Goal: Task Accomplishment & Management: Use online tool/utility

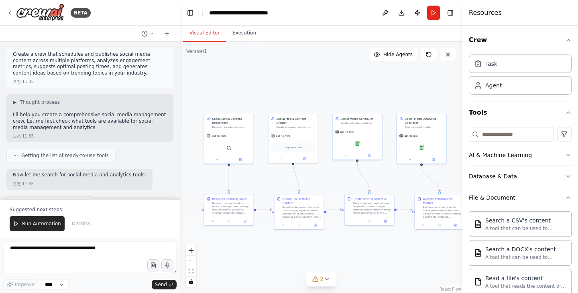
scroll to position [1011, 0]
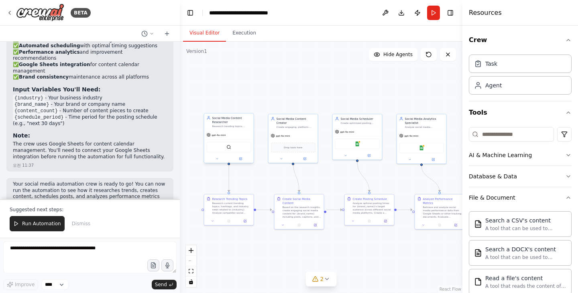
click at [232, 141] on div "SerperDevTool" at bounding box center [228, 148] width 49 height 16
click at [292, 94] on div ".deletable-edge-delete-btn { width: 20px; height: 20px; border: 0px solid #ffff…" at bounding box center [321, 168] width 283 height 252
click at [236, 150] on div "SerperDevTool" at bounding box center [229, 147] width 45 height 10
click at [229, 153] on div "SerperDevTool" at bounding box center [228, 148] width 49 height 16
click at [321, 279] on span "2" at bounding box center [322, 279] width 4 height 8
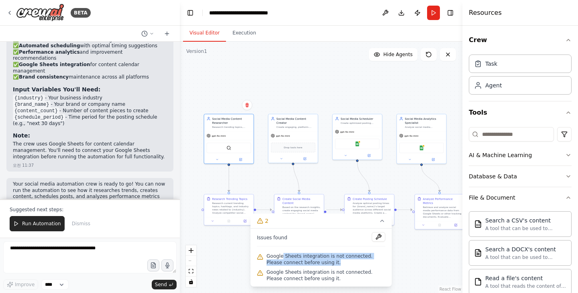
drag, startPoint x: 324, startPoint y: 264, endPoint x: 265, endPoint y: 258, distance: 58.5
click at [282, 258] on span "Google Sheets integration is not connected. Please connect before using it." at bounding box center [326, 259] width 119 height 13
drag, startPoint x: 265, startPoint y: 258, endPoint x: 267, endPoint y: 264, distance: 6.1
click at [261, 265] on div "Google Sheets integration is not connected. Please connect before using it." at bounding box center [321, 260] width 128 height 16
click at [316, 258] on span "Google Sheets integration is not connected. Please connect before using it." at bounding box center [326, 259] width 119 height 13
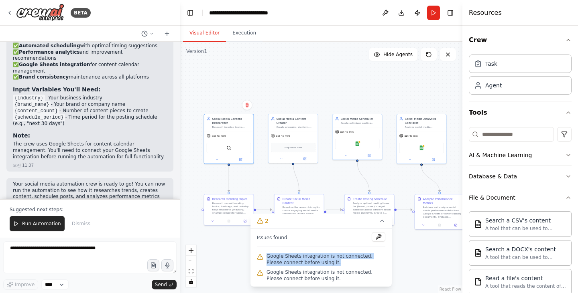
drag, startPoint x: 328, startPoint y: 262, endPoint x: 267, endPoint y: 259, distance: 61.5
click at [267, 259] on span "Google Sheets integration is not connected. Please connect before using it." at bounding box center [326, 259] width 119 height 13
drag, startPoint x: 393, startPoint y: 258, endPoint x: 389, endPoint y: 258, distance: 4.0
click at [393, 258] on div ".deletable-edge-delete-btn { width: 20px; height: 20px; border: 0px solid #ffff…" at bounding box center [321, 168] width 283 height 252
click at [437, 251] on div ".deletable-edge-delete-btn { width: 20px; height: 20px; border: 0px solid #ffff…" at bounding box center [321, 168] width 283 height 252
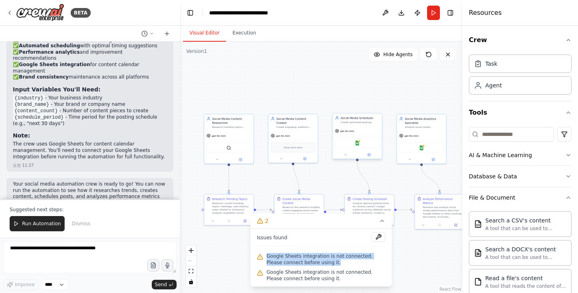
click at [361, 145] on div "Google Sheets" at bounding box center [357, 143] width 45 height 10
click at [441, 241] on div ".deletable-edge-delete-btn { width: 20px; height: 20px; border: 0px solid #ffff…" at bounding box center [321, 168] width 283 height 252
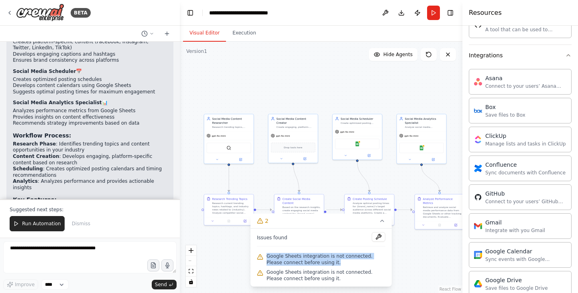
scroll to position [971, 0]
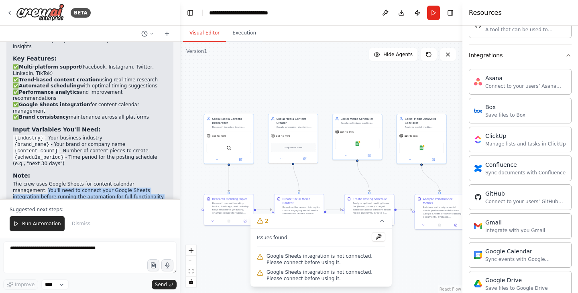
drag, startPoint x: 117, startPoint y: 171, endPoint x: 11, endPoint y: 165, distance: 106.2
click at [11, 165] on div "Perfect! I've successfully created a comprehensive social media management crew…" at bounding box center [89, 6] width 167 height 411
click at [89, 181] on p "The crew uses Google Sheets for content calendar management. You'll need to con…" at bounding box center [90, 190] width 154 height 19
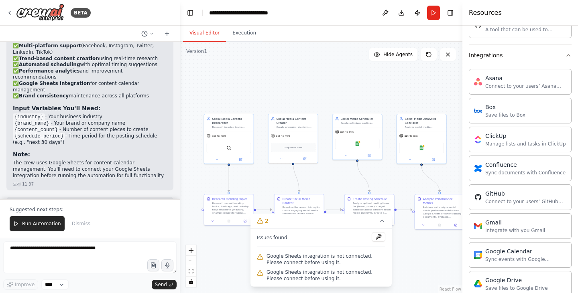
scroll to position [1011, 0]
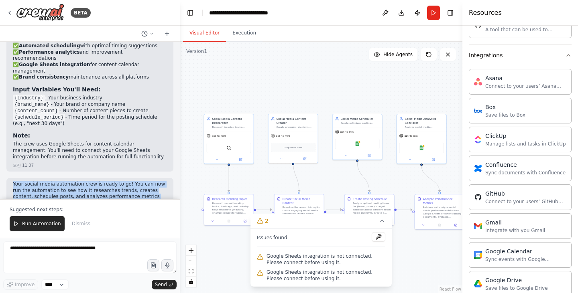
drag, startPoint x: 45, startPoint y: 177, endPoint x: 4, endPoint y: 160, distance: 44.1
click at [4, 160] on div "Create a crew that schedules and publishes social media content across multiple…" at bounding box center [90, 121] width 180 height 158
click at [98, 181] on p "Your social media automation crew is ready to go! You can now run the automatio…" at bounding box center [90, 193] width 154 height 25
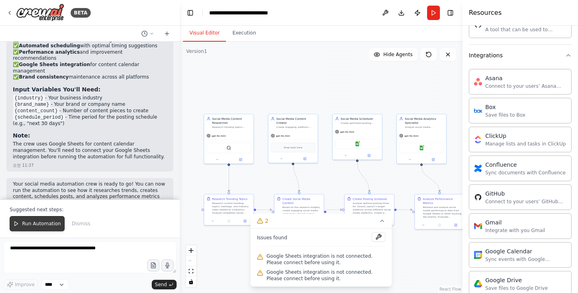
click at [49, 225] on span "Run Automation" at bounding box center [41, 224] width 39 height 6
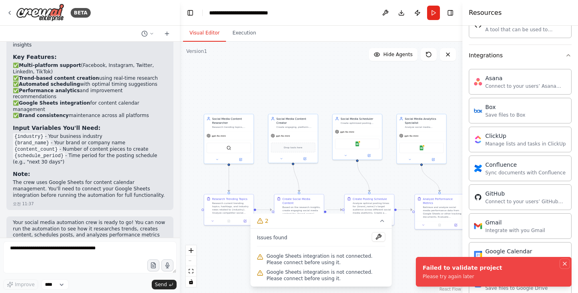
click at [567, 264] on icon "Notifications (F8)" at bounding box center [565, 264] width 6 height 6
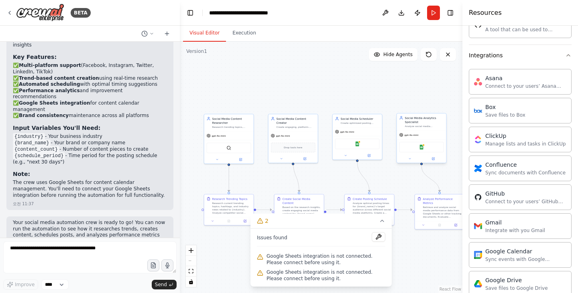
click at [422, 154] on div "Google Sheets" at bounding box center [421, 148] width 49 height 16
click at [425, 150] on div "Google Sheets" at bounding box center [421, 147] width 45 height 10
click at [434, 165] on div ".deletable-edge-delete-btn { width: 20px; height: 20px; border: 0px solid #ffff…" at bounding box center [321, 168] width 283 height 252
click at [434, 161] on div at bounding box center [421, 159] width 49 height 8
click at [434, 160] on icon at bounding box center [433, 159] width 2 height 2
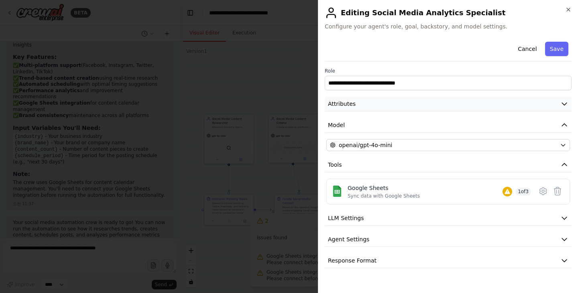
click at [440, 103] on button "Attributes" at bounding box center [448, 104] width 247 height 15
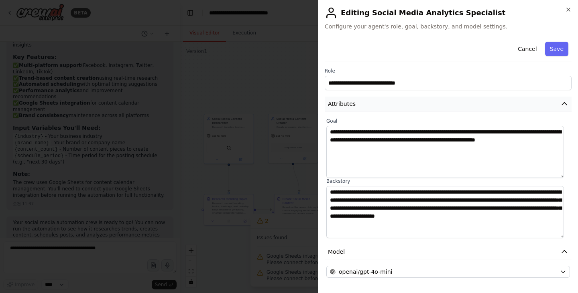
click at [440, 104] on button "Attributes" at bounding box center [448, 104] width 247 height 15
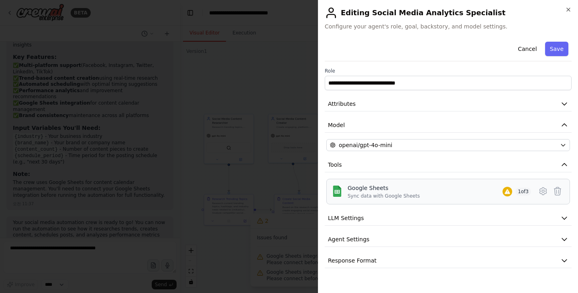
click at [451, 197] on div "Google Sheets Sync data with Google Sheets 1 of 3" at bounding box center [439, 191] width 183 height 15
click at [547, 193] on icon at bounding box center [543, 192] width 10 height 10
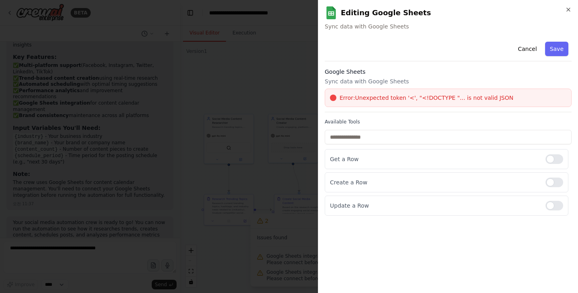
click at [399, 88] on div "Google Sheets Sync data with Google Sheets Error: Unexpected token '<', "<!DOCT…" at bounding box center [448, 90] width 247 height 45
click at [566, 10] on icon "button" at bounding box center [568, 9] width 6 height 6
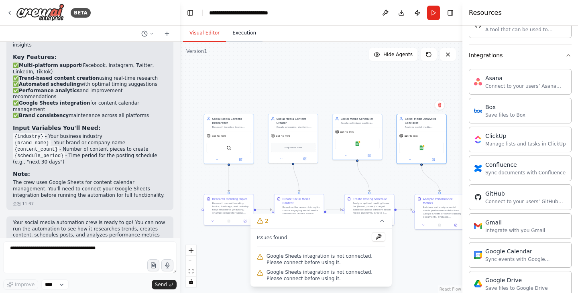
click at [242, 40] on button "Execution" at bounding box center [244, 33] width 37 height 17
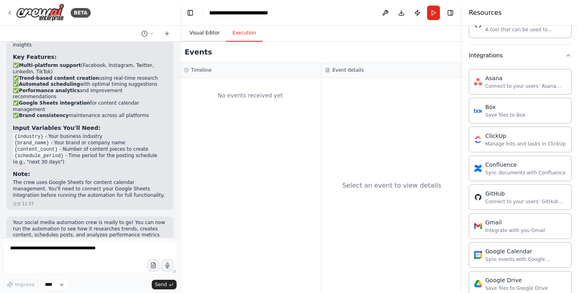
click at [199, 34] on button "Visual Editor" at bounding box center [204, 33] width 43 height 17
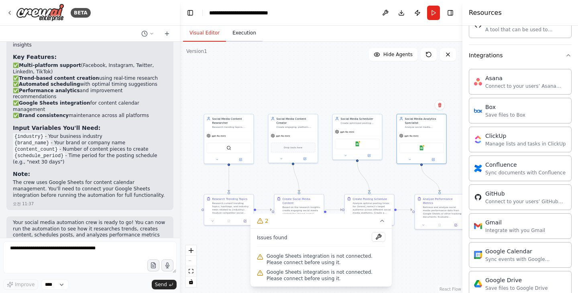
drag, startPoint x: 228, startPoint y: 35, endPoint x: 233, endPoint y: 36, distance: 5.5
click at [228, 35] on button "Execution" at bounding box center [244, 33] width 37 height 17
click at [204, 33] on button "Visual Editor" at bounding box center [204, 33] width 43 height 17
click at [376, 220] on button "2" at bounding box center [320, 221] width 141 height 15
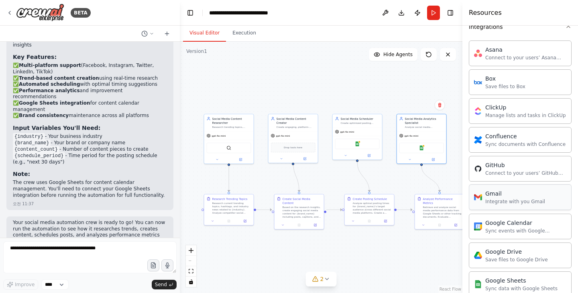
scroll to position [522, 0]
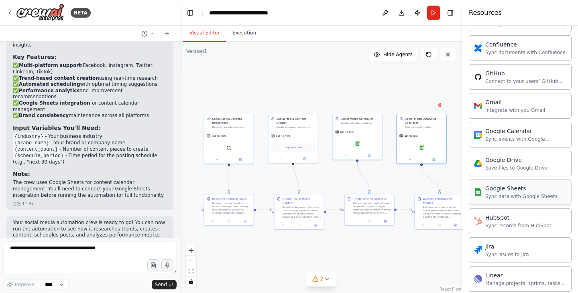
click at [544, 200] on div "Google Sheets Sync data with Google Sheets" at bounding box center [520, 192] width 103 height 26
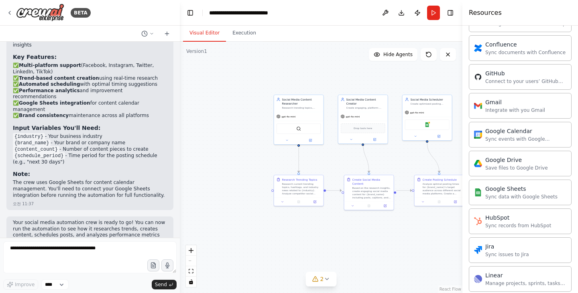
drag, startPoint x: 375, startPoint y: 257, endPoint x: 444, endPoint y: 238, distance: 72.1
click at [444, 238] on div ".deletable-edge-delete-btn { width: 20px; height: 20px; border: 0px solid #ffff…" at bounding box center [321, 168] width 283 height 252
click at [368, 112] on div "gpt-4o-mini" at bounding box center [362, 116] width 49 height 9
click at [429, 112] on div "gpt-4o-mini" at bounding box center [427, 112] width 49 height 9
click at [432, 130] on div "Google Sheets" at bounding box center [427, 124] width 49 height 16
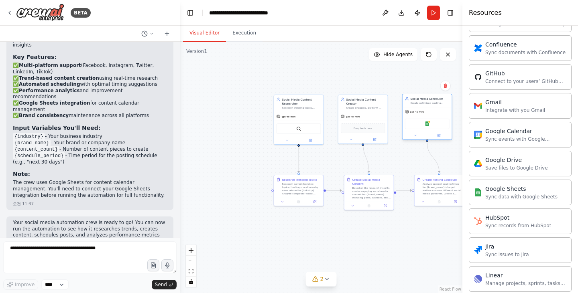
click at [434, 127] on div "Google Sheets" at bounding box center [427, 124] width 45 height 10
click at [440, 139] on div at bounding box center [427, 136] width 49 height 8
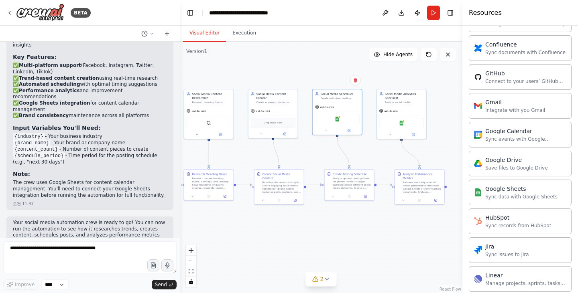
drag, startPoint x: 391, startPoint y: 81, endPoint x: 303, endPoint y: 75, distance: 88.5
click at [303, 75] on div ".deletable-edge-delete-btn { width: 20px; height: 20px; border: 0px solid #ffff…" at bounding box center [321, 168] width 283 height 252
click at [337, 121] on div "Google Sheets" at bounding box center [338, 118] width 45 height 10
click at [338, 120] on img at bounding box center [338, 118] width 5 height 5
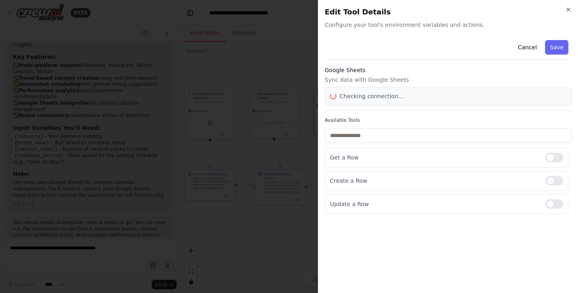
click at [338, 120] on div at bounding box center [289, 146] width 578 height 293
click at [338, 120] on label "Available Tools" at bounding box center [448, 120] width 247 height 6
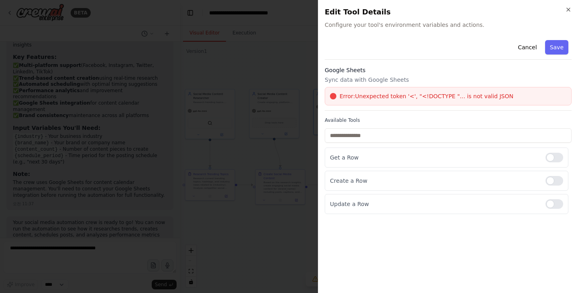
click at [406, 84] on div "Google Sheets Sync data with Google Sheets Error: Unexpected token '<', "<!DOCT…" at bounding box center [448, 88] width 247 height 45
click at [557, 159] on div at bounding box center [554, 158] width 18 height 10
click at [561, 157] on div at bounding box center [554, 158] width 18 height 10
click at [559, 206] on div at bounding box center [554, 204] width 18 height 10
click at [558, 207] on div at bounding box center [554, 204] width 18 height 10
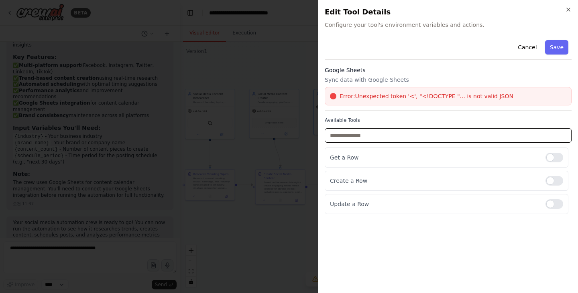
click at [403, 135] on input "text" at bounding box center [448, 135] width 247 height 14
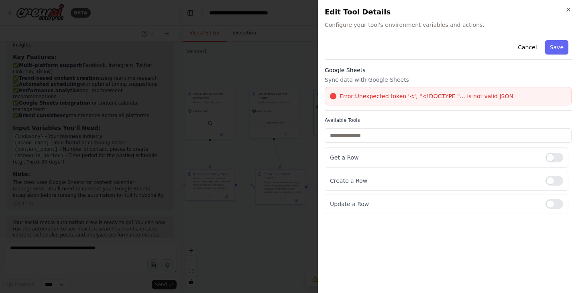
click at [367, 116] on div "Cancel Save Google Sheets Sync data with Google Sheets Error: Unexpected token …" at bounding box center [448, 125] width 247 height 177
click at [527, 49] on button "Cancel" at bounding box center [527, 47] width 28 height 14
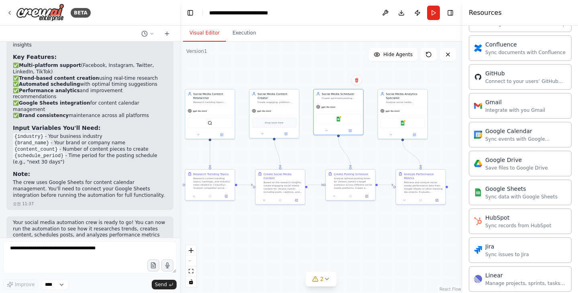
click at [387, 10] on button at bounding box center [385, 13] width 13 height 14
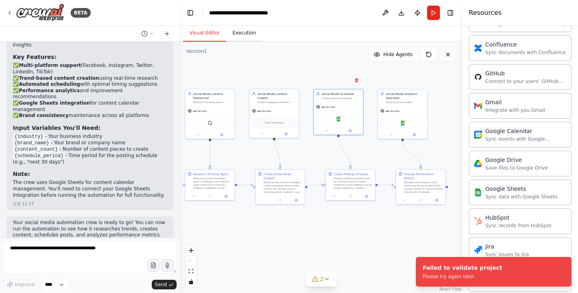
click at [244, 40] on button "Execution" at bounding box center [244, 33] width 37 height 17
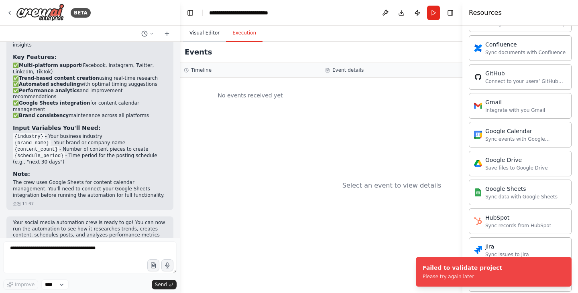
click at [200, 36] on button "Visual Editor" at bounding box center [204, 33] width 43 height 17
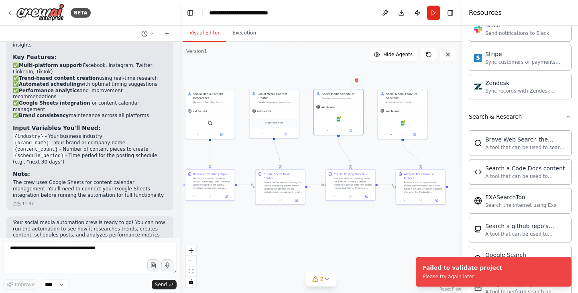
scroll to position [1283, 0]
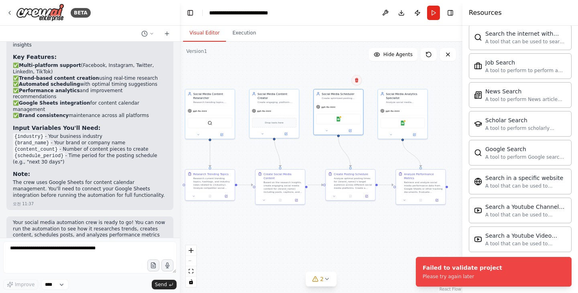
click at [359, 81] on icon at bounding box center [356, 80] width 5 height 5
click at [355, 109] on div "gpt-4o-mini" at bounding box center [338, 106] width 49 height 9
click at [327, 130] on icon at bounding box center [326, 129] width 3 height 3
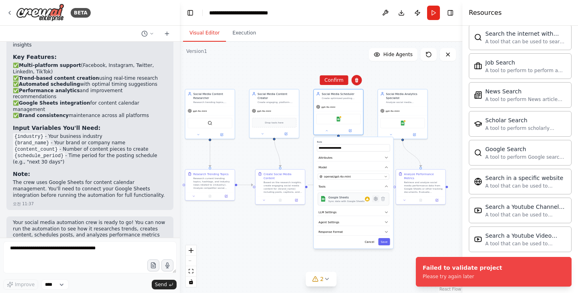
click at [375, 201] on icon at bounding box center [375, 199] width 5 height 5
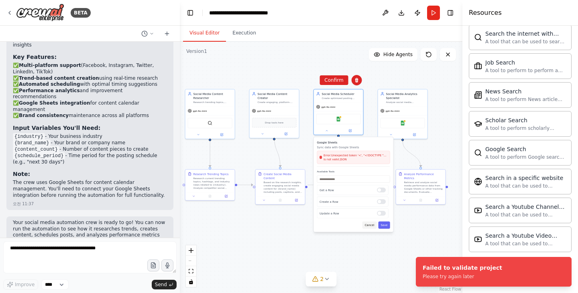
click at [373, 227] on button "Cancel" at bounding box center [369, 225] width 14 height 7
click at [371, 225] on button "Cancel" at bounding box center [369, 225] width 14 height 7
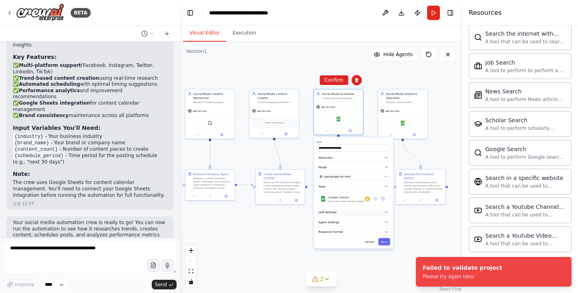
click at [362, 212] on button "LLM Settings" at bounding box center [353, 213] width 73 height 8
click at [365, 212] on button "LLM Settings" at bounding box center [353, 213] width 73 height 8
click at [363, 224] on button "Agent Settings" at bounding box center [353, 223] width 73 height 8
click at [369, 222] on button "Agent Settings" at bounding box center [353, 223] width 73 height 8
click at [366, 230] on button "Response Format" at bounding box center [353, 233] width 73 height 8
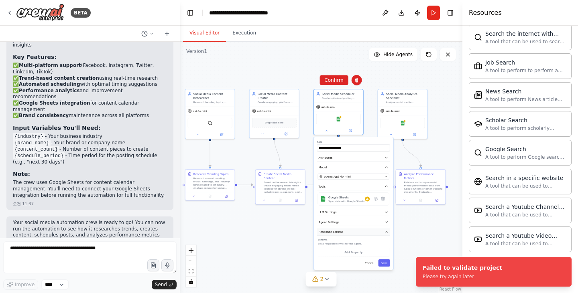
click at [364, 232] on button "Response Format" at bounding box center [353, 233] width 73 height 8
click at [239, 31] on button "Execution" at bounding box center [244, 33] width 37 height 17
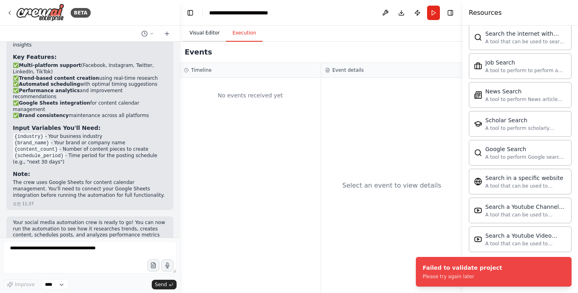
click at [208, 36] on button "Visual Editor" at bounding box center [204, 33] width 43 height 17
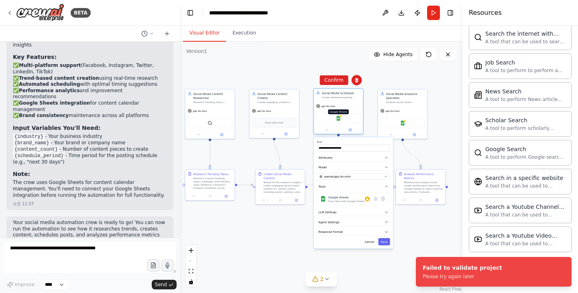
click at [339, 118] on img at bounding box center [338, 118] width 5 height 5
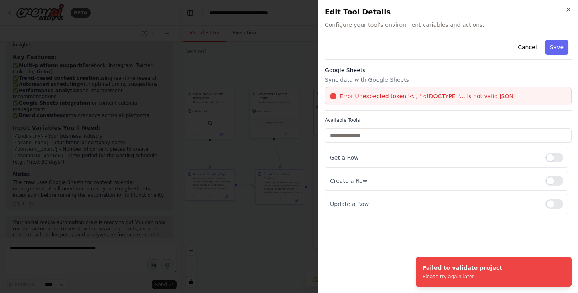
click at [398, 92] on div "Error: Unexpected token '<', "<!DOCTYPE "... is not valid JSON" at bounding box center [448, 96] width 247 height 18
click at [501, 93] on div "Error: Unexpected token '<', "<!DOCTYPE "... is not valid JSON" at bounding box center [448, 96] width 236 height 8
click at [531, 47] on button "Cancel" at bounding box center [527, 47] width 28 height 14
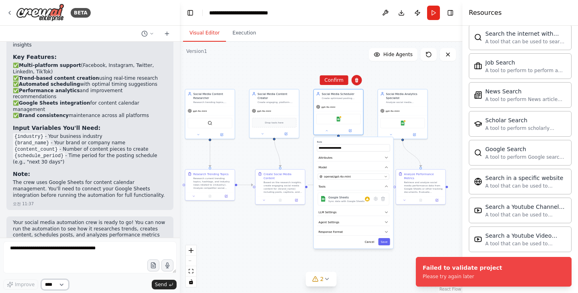
click at [61, 288] on select "****" at bounding box center [54, 285] width 27 height 10
click at [105, 282] on div "Improve **** Send" at bounding box center [89, 285] width 173 height 10
click at [319, 279] on div "2" at bounding box center [318, 279] width 12 height 8
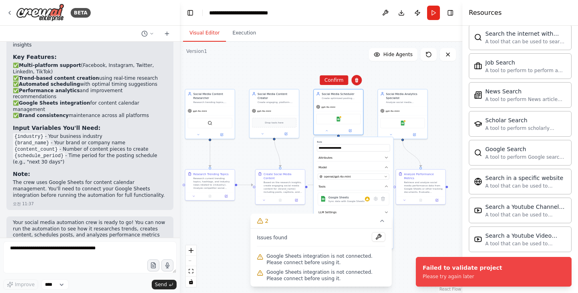
click at [324, 265] on span "Google Sheets integration is not connected. Please connect before using it." at bounding box center [326, 259] width 119 height 13
click at [376, 238] on button at bounding box center [379, 237] width 14 height 10
click at [435, 110] on div ".deletable-edge-delete-btn { width: 20px; height: 20px; border: 0px solid #ffff…" at bounding box center [321, 168] width 283 height 252
click at [450, 16] on button "Toggle Right Sidebar" at bounding box center [450, 12] width 11 height 11
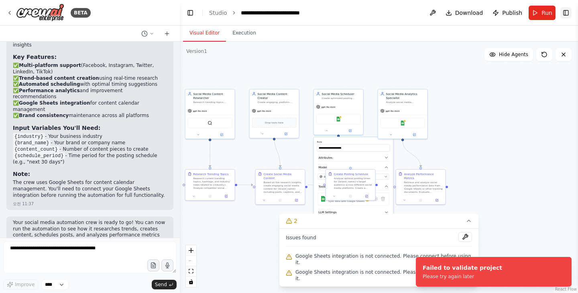
click at [571, 12] on button "Toggle Right Sidebar" at bounding box center [565, 12] width 11 height 11
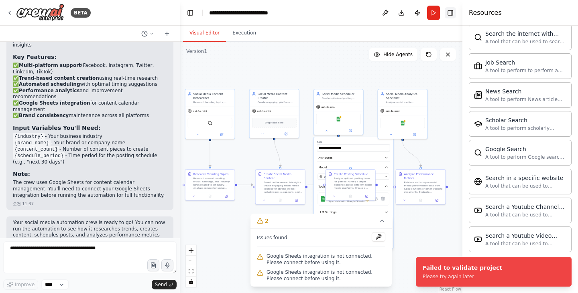
click at [454, 15] on button "Toggle Right Sidebar" at bounding box center [450, 12] width 11 height 11
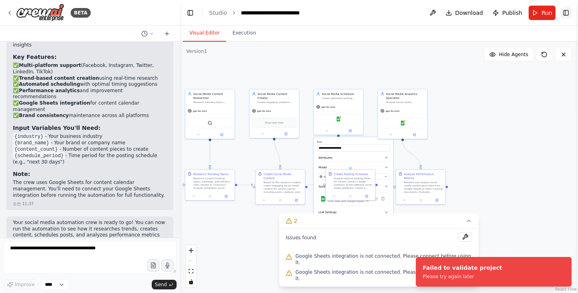
click at [564, 11] on button "Toggle Right Sidebar" at bounding box center [565, 12] width 11 height 11
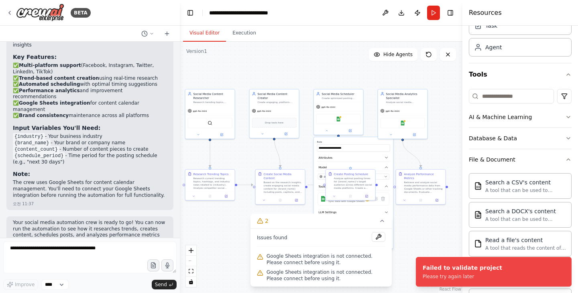
scroll to position [0, 0]
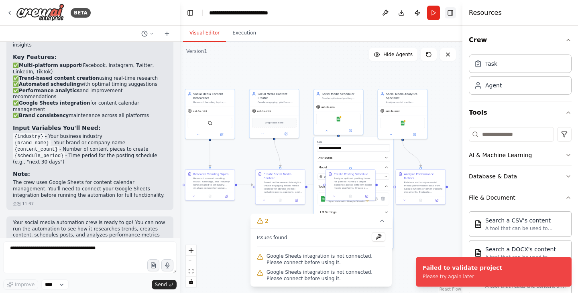
click at [455, 16] on button "Toggle Right Sidebar" at bounding box center [450, 12] width 11 height 11
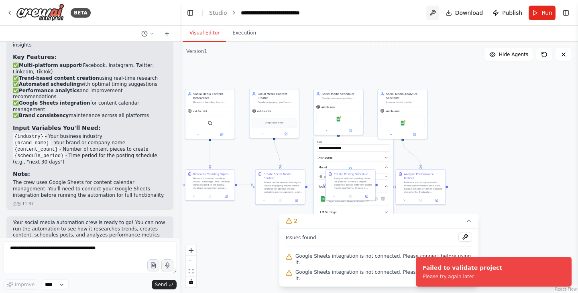
click at [438, 17] on button at bounding box center [432, 13] width 13 height 14
click at [562, 263] on icon "Notifications (F8)" at bounding box center [565, 264] width 6 height 6
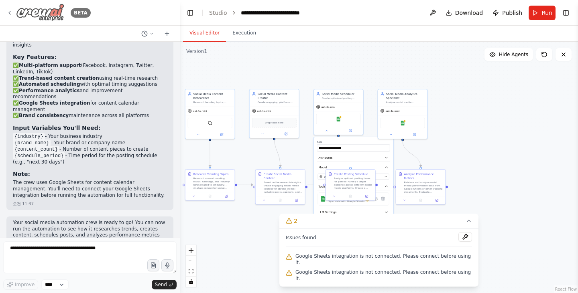
click at [9, 13] on icon at bounding box center [9, 13] width 6 height 6
click at [10, 12] on icon at bounding box center [9, 13] width 6 height 6
